Goal: Task Accomplishment & Management: Use online tool/utility

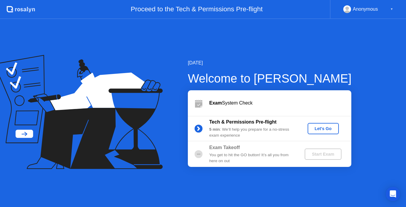
click at [325, 130] on div "Let's Go" at bounding box center [323, 128] width 26 height 5
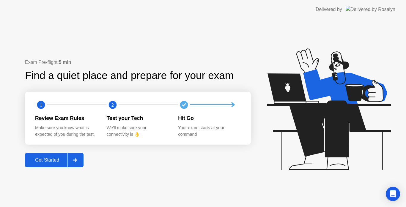
click at [54, 163] on div "Get Started" at bounding box center [47, 160] width 41 height 5
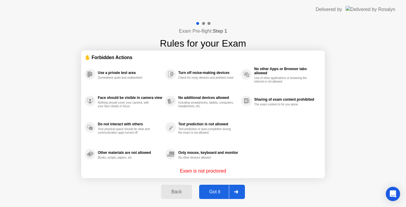
click at [213, 193] on div "Got it" at bounding box center [215, 192] width 28 height 5
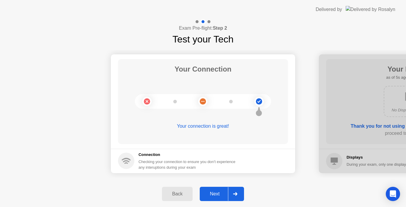
click at [219, 195] on div "Next" at bounding box center [215, 194] width 26 height 5
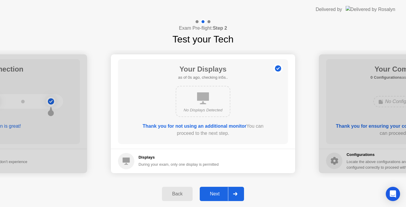
click at [219, 195] on div "Next" at bounding box center [215, 194] width 26 height 5
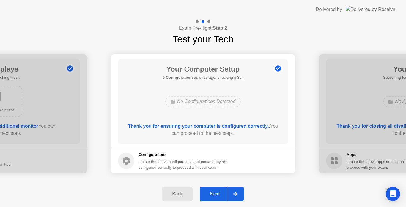
click at [219, 195] on div "Next" at bounding box center [215, 194] width 26 height 5
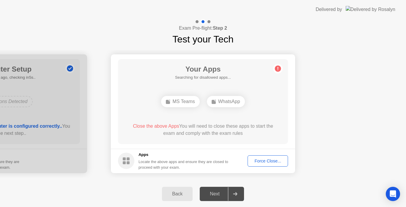
click at [274, 119] on div "Your Apps Searching for disallowed apps... MS Teams WhatsApp Close the above Ap…" at bounding box center [203, 101] width 170 height 85
click at [272, 163] on div "Force Close..." at bounding box center [268, 161] width 36 height 5
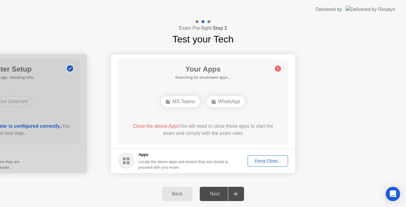
click at [261, 128] on div "Close the above Apps You will need to close these apps to start the exam and co…" at bounding box center [203, 130] width 153 height 14
click at [278, 67] on icon at bounding box center [278, 68] width 1 height 3
click at [266, 161] on div "Force Close..." at bounding box center [268, 161] width 36 height 5
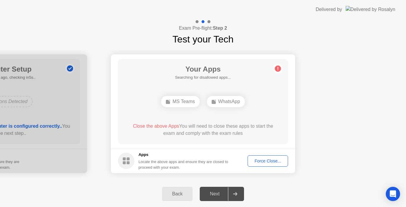
click at [239, 135] on div "Close the above Apps You will need to close these apps to start the exam and co…" at bounding box center [203, 130] width 153 height 14
click at [232, 105] on div "WhatsApp" at bounding box center [226, 101] width 38 height 11
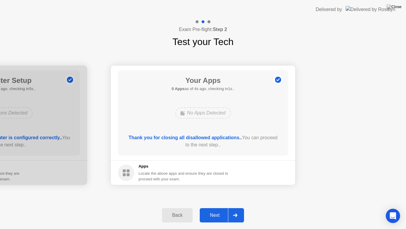
click at [216, 207] on div "Next" at bounding box center [215, 214] width 26 height 5
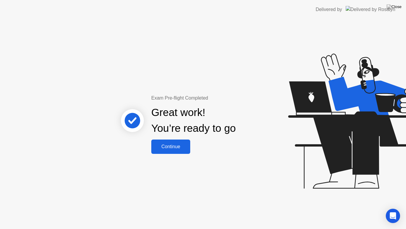
click at [185, 149] on div "Continue" at bounding box center [170, 146] width 35 height 5
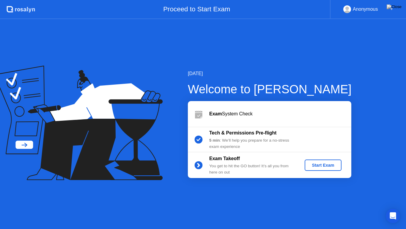
click at [332, 166] on div "Start Exam" at bounding box center [323, 164] width 32 height 5
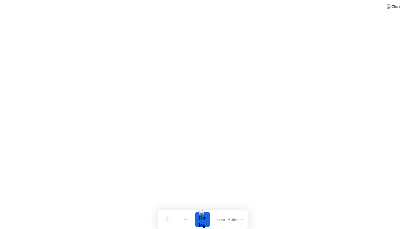
click at [399, 9] on img at bounding box center [394, 6] width 15 height 5
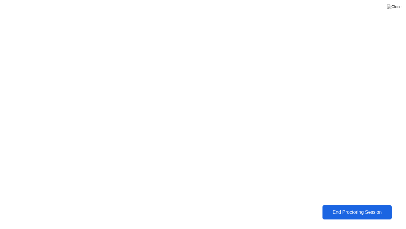
click at [359, 207] on div "End Proctoring Session" at bounding box center [357, 211] width 67 height 5
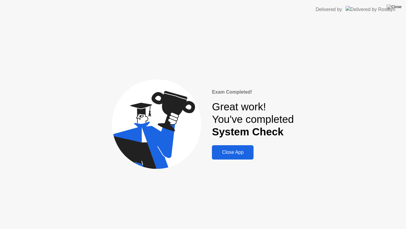
click at [242, 155] on div "Close App" at bounding box center [233, 151] width 38 height 5
